Goal: Register for event/course

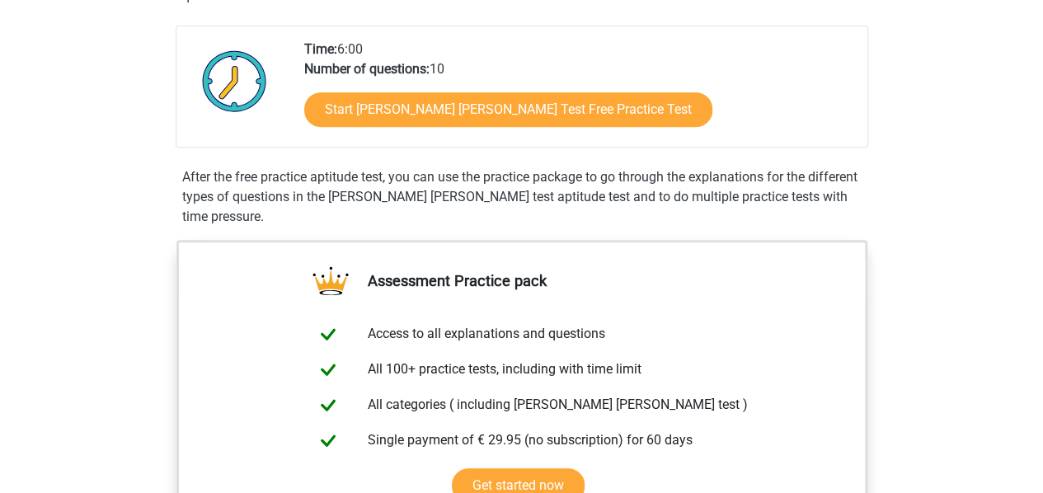
scroll to position [368, 0]
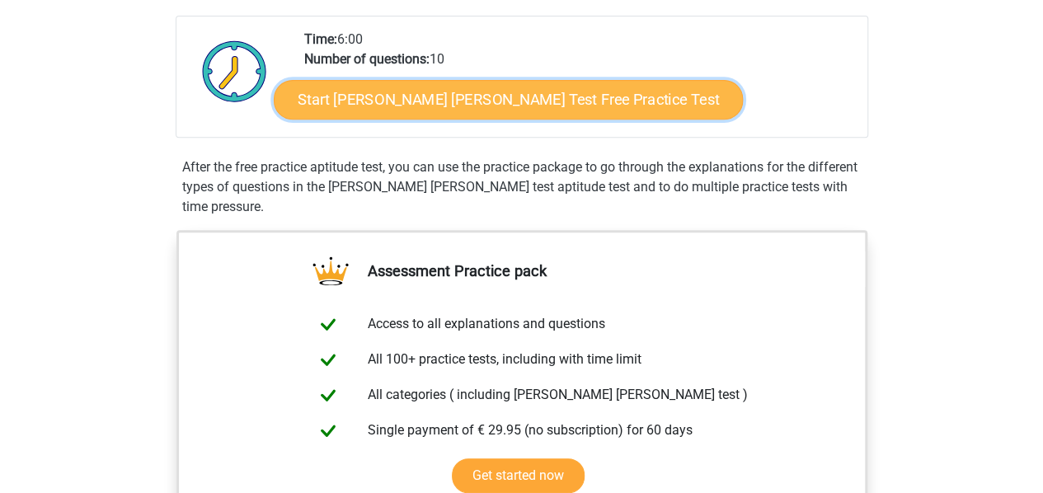
click at [461, 108] on link "Start [PERSON_NAME] [PERSON_NAME] Test Free Practice Test" at bounding box center [508, 100] width 469 height 40
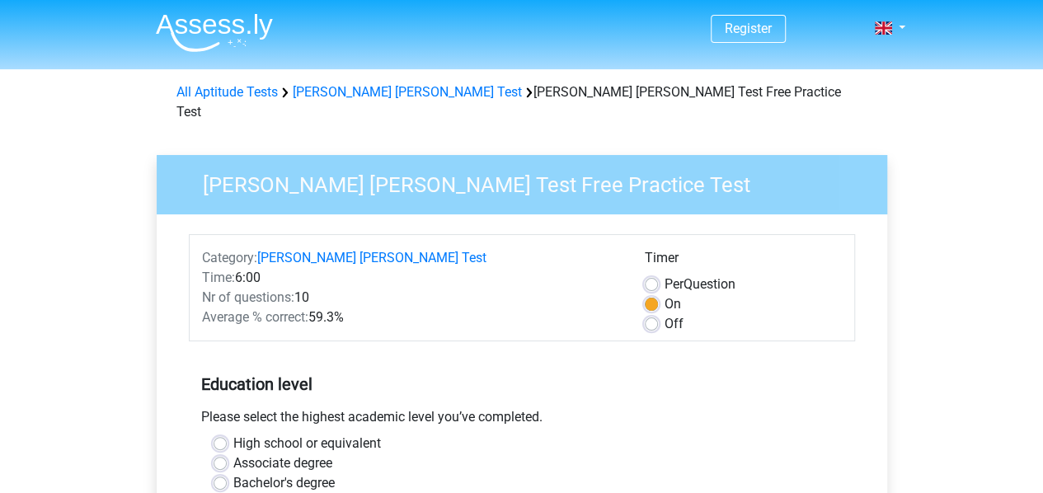
drag, startPoint x: 1042, startPoint y: 161, endPoint x: 1039, endPoint y: 181, distance: 20.1
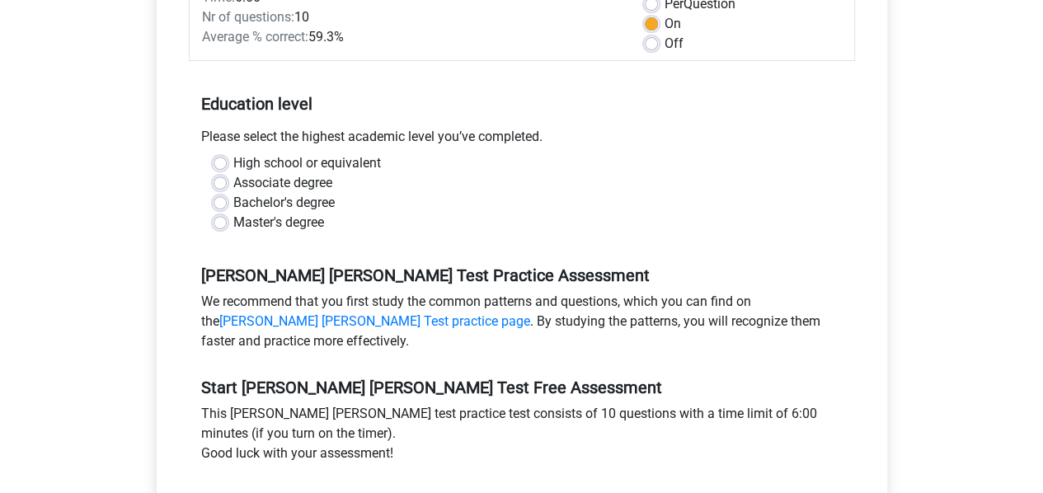
scroll to position [261, 0]
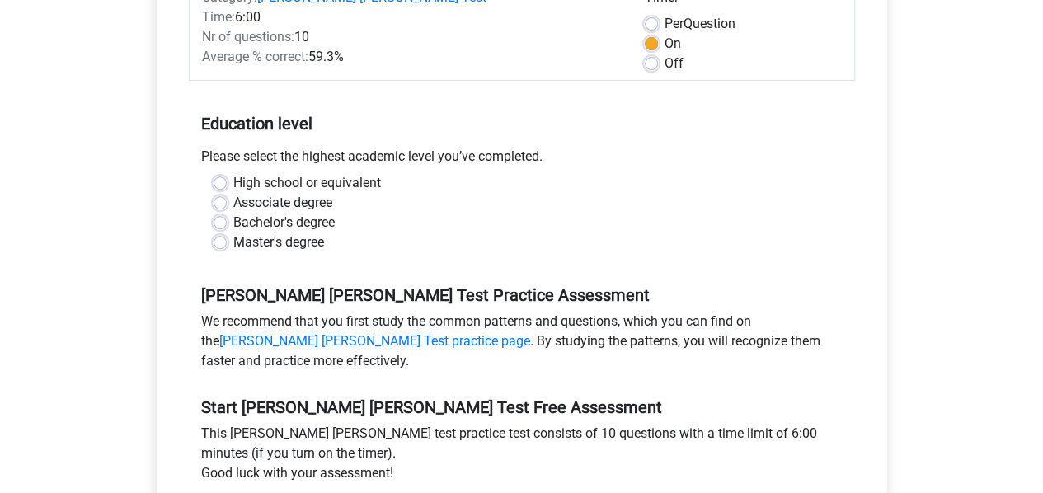
click at [299, 193] on label "Associate degree" at bounding box center [282, 203] width 99 height 20
click at [227, 193] on input "Associate degree" at bounding box center [220, 201] width 13 height 16
radio input "true"
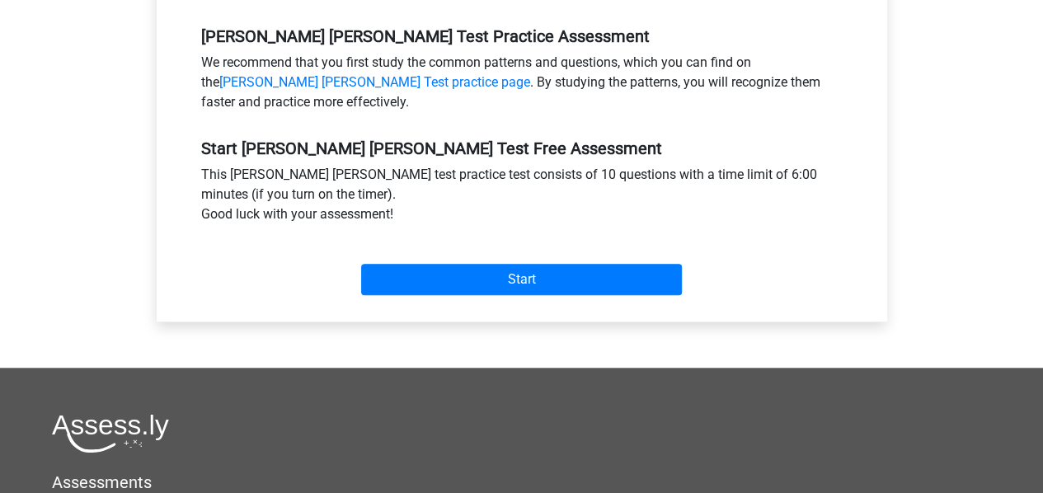
scroll to position [384, 0]
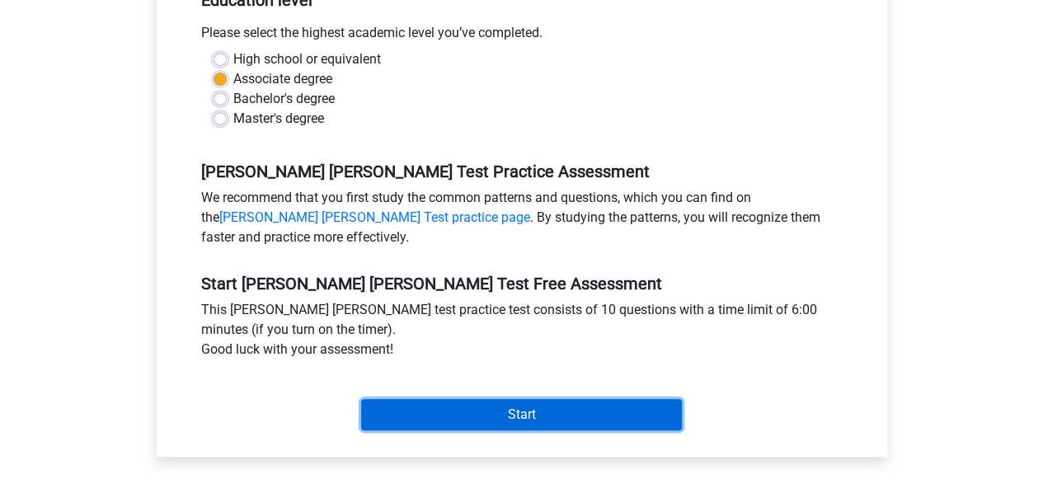
click at [522, 399] on input "Start" at bounding box center [521, 414] width 321 height 31
